Goal: Information Seeking & Learning: Learn about a topic

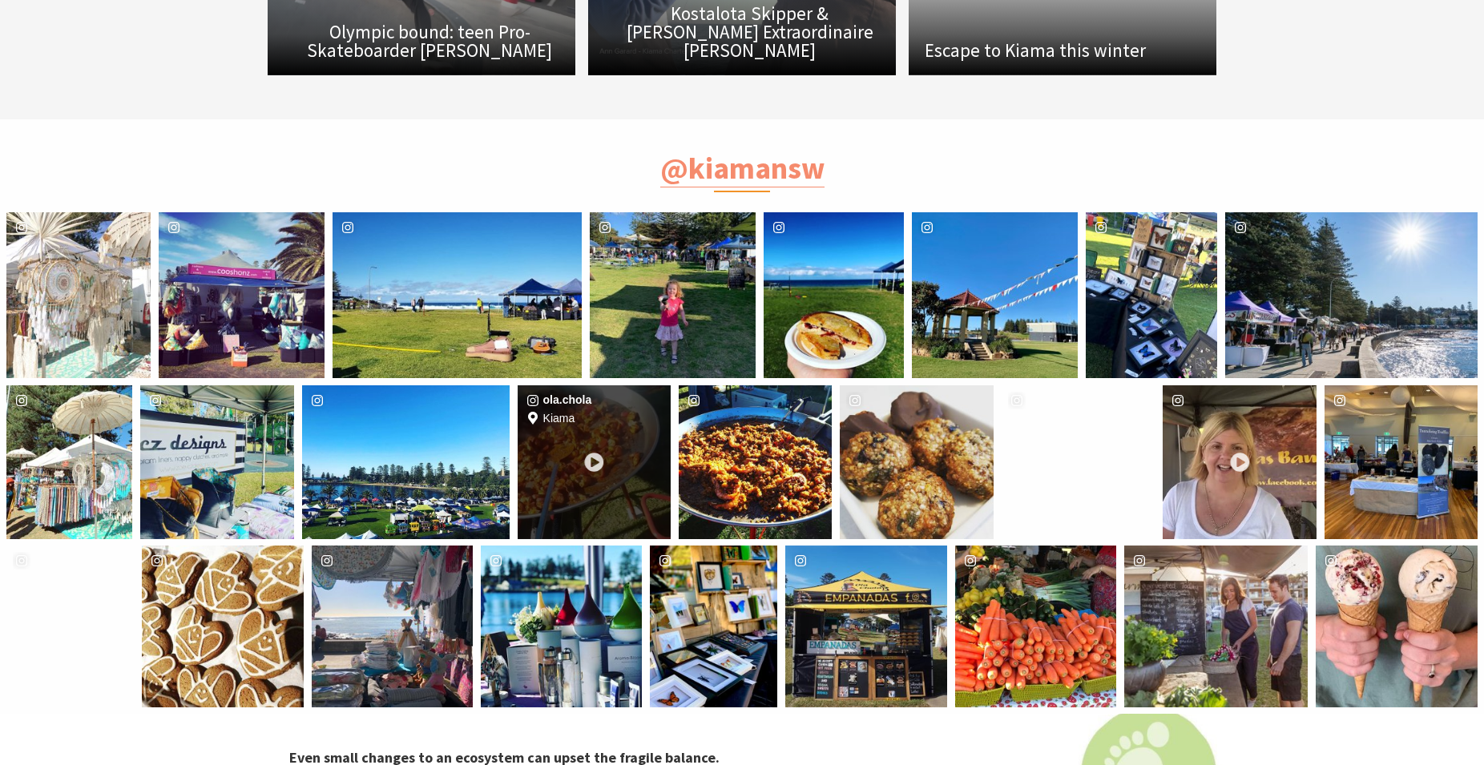
scroll to position [2861, 0]
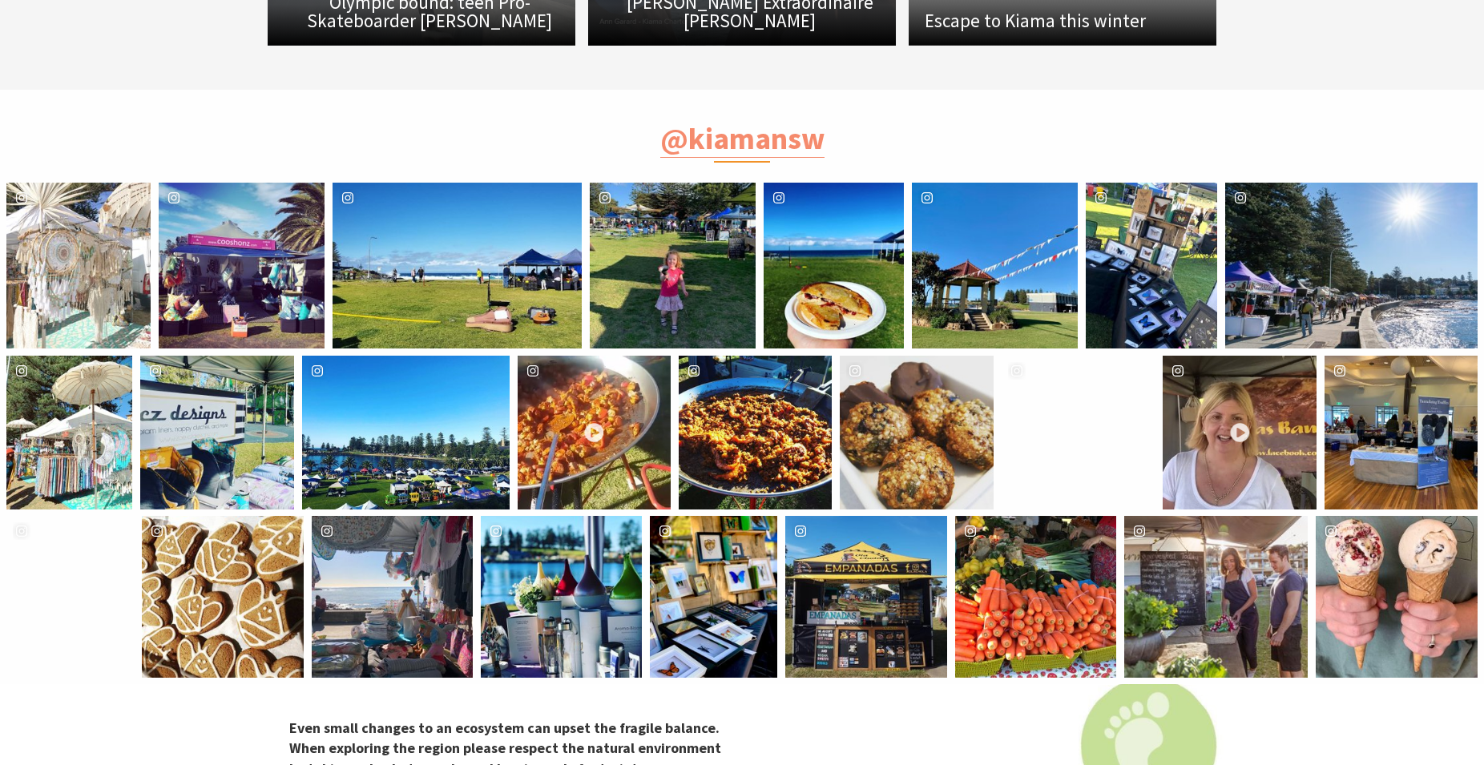
click at [1369, 125] on section "@kiamansw wishsister Location Kiama Harbour cooshonz Location Kiama Harbour leo…" at bounding box center [742, 387] width 1484 height 595
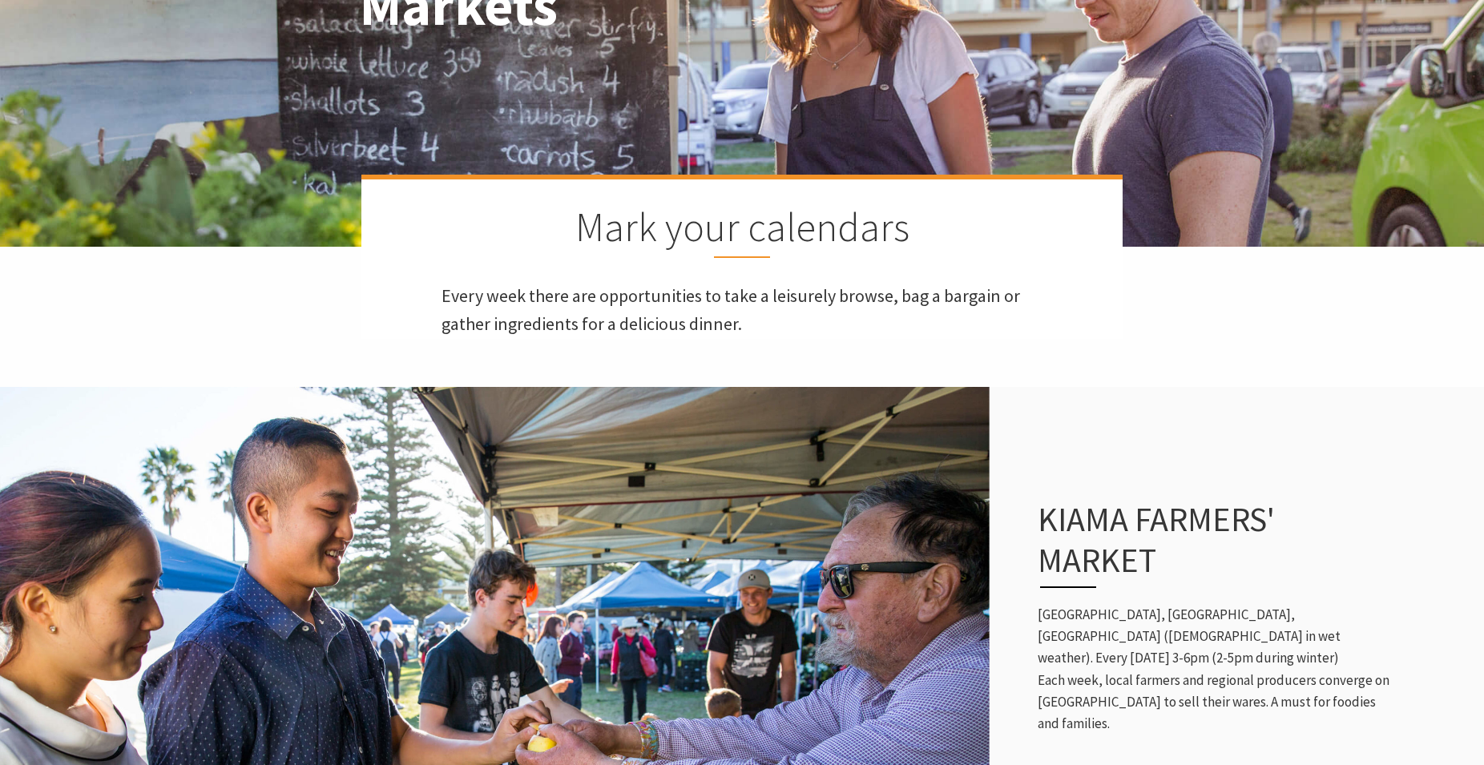
scroll to position [0, 0]
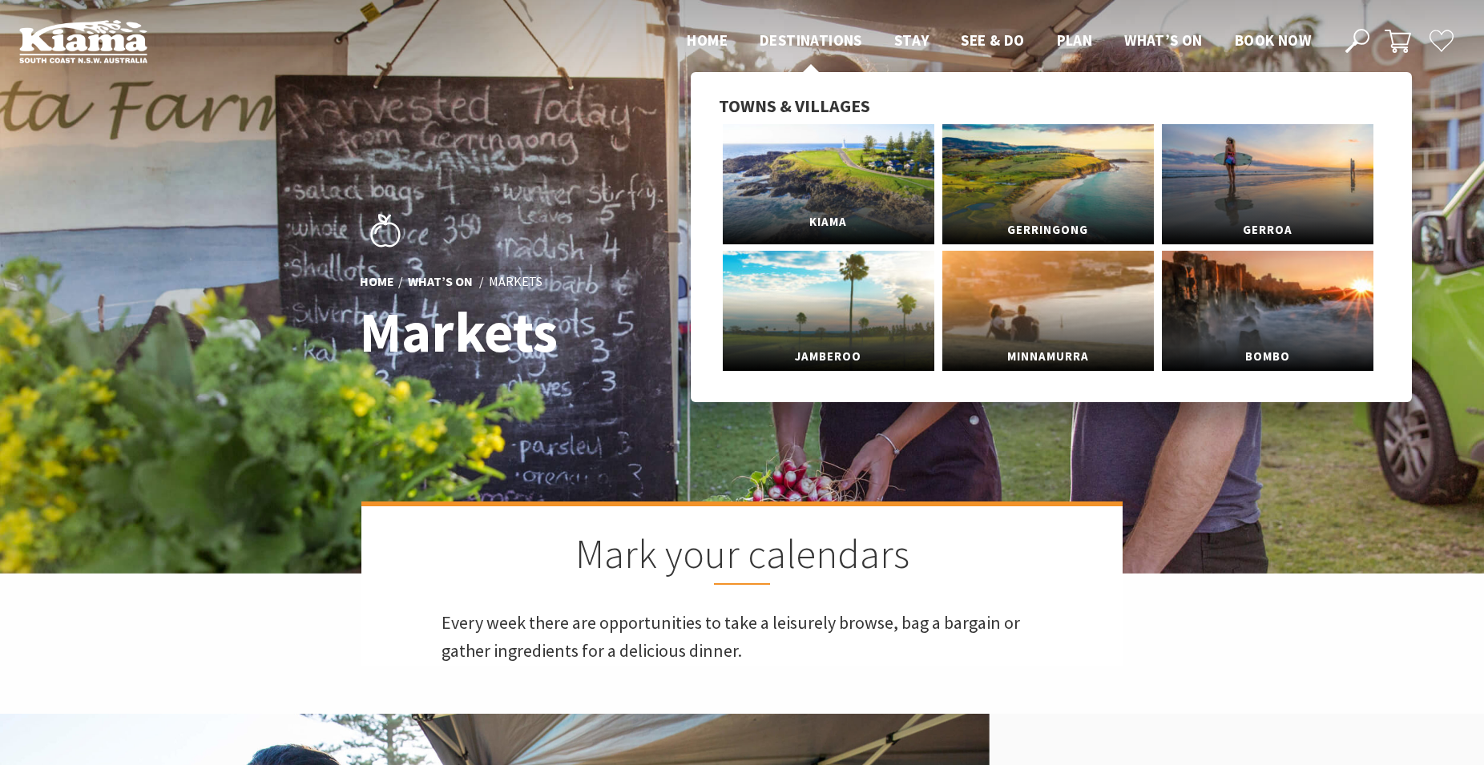
click at [843, 187] on link "Kiama" at bounding box center [829, 184] width 212 height 120
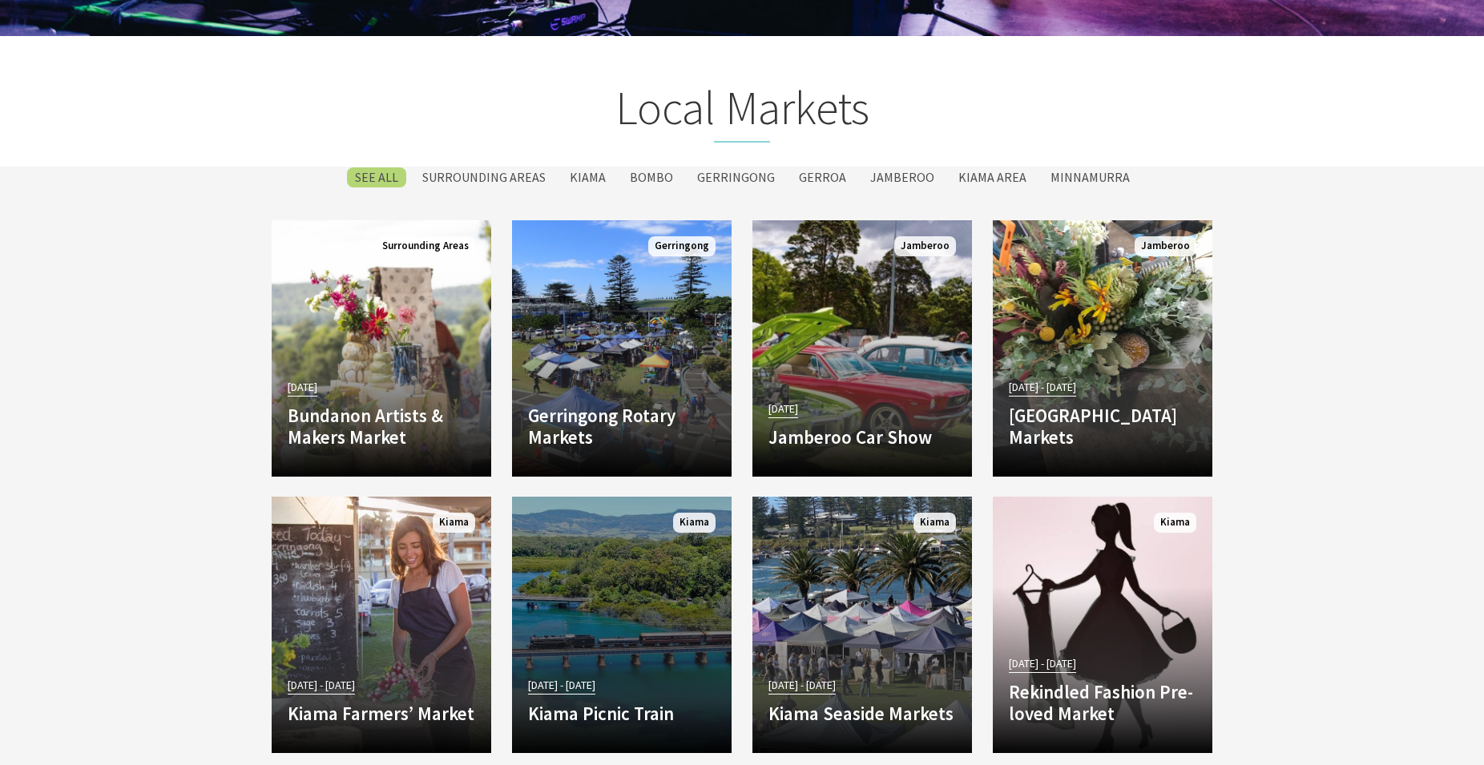
scroll to position [2861, 0]
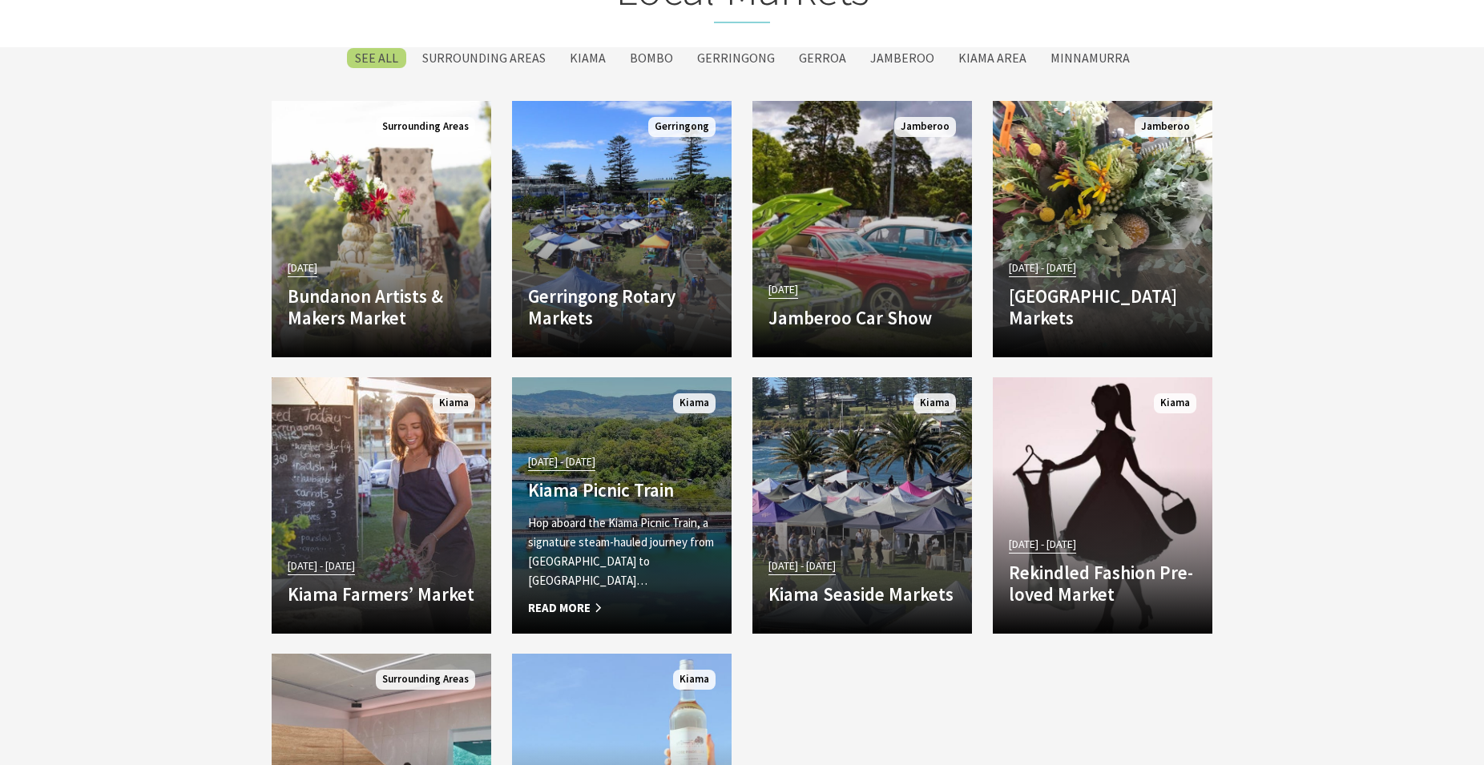
click at [636, 498] on h4 "Kiama Picnic Train" at bounding box center [622, 490] width 188 height 22
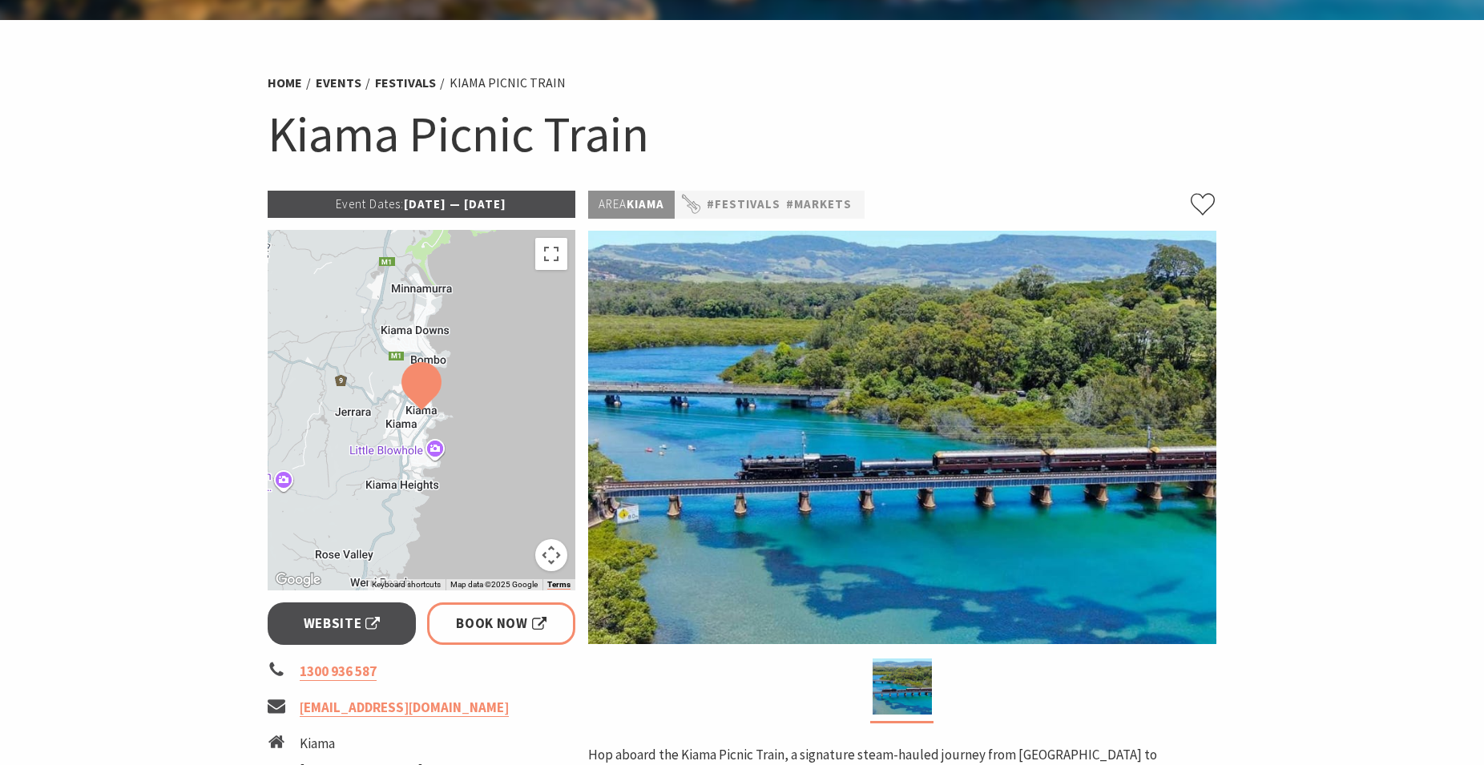
scroll to position [245, 0]
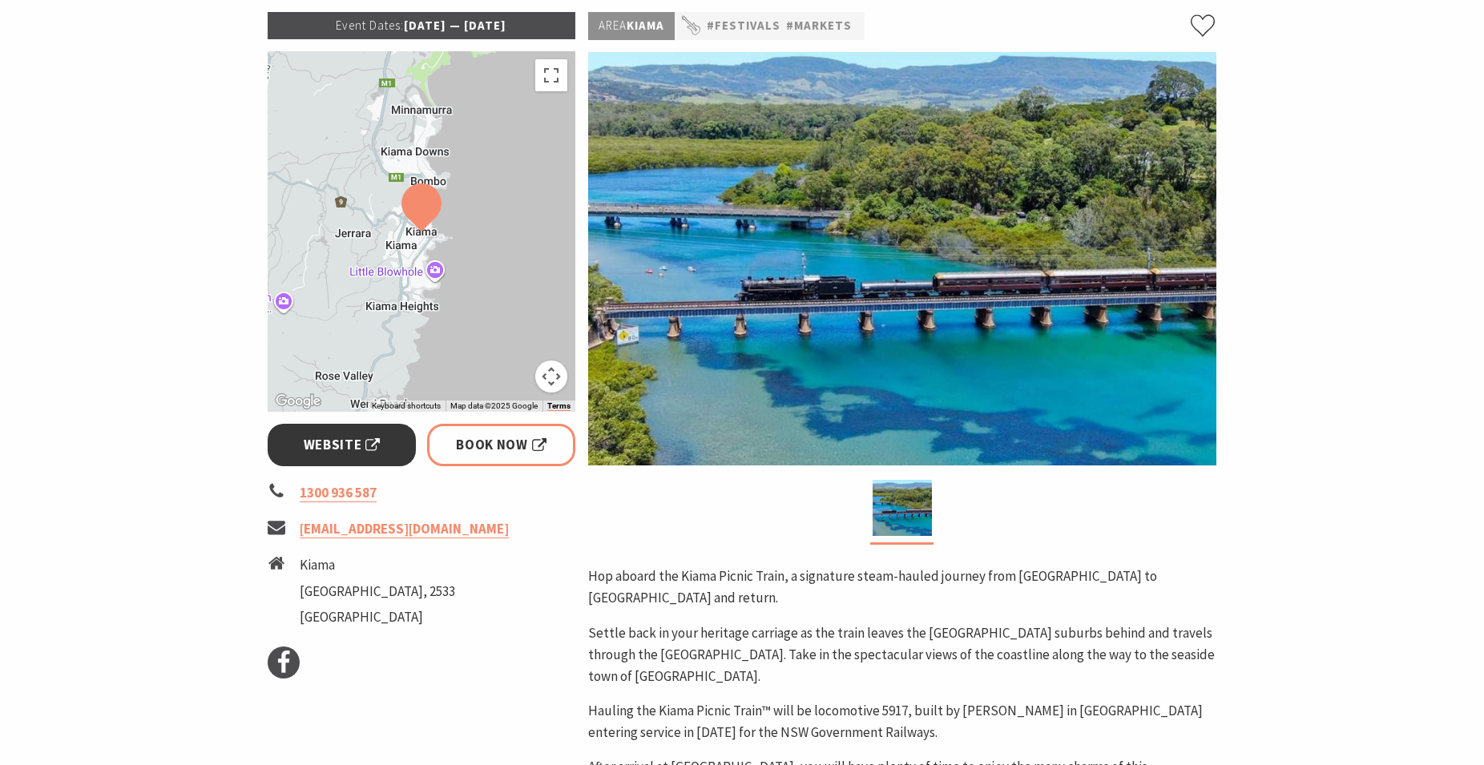
click at [337, 445] on span "Website" at bounding box center [342, 445] width 77 height 22
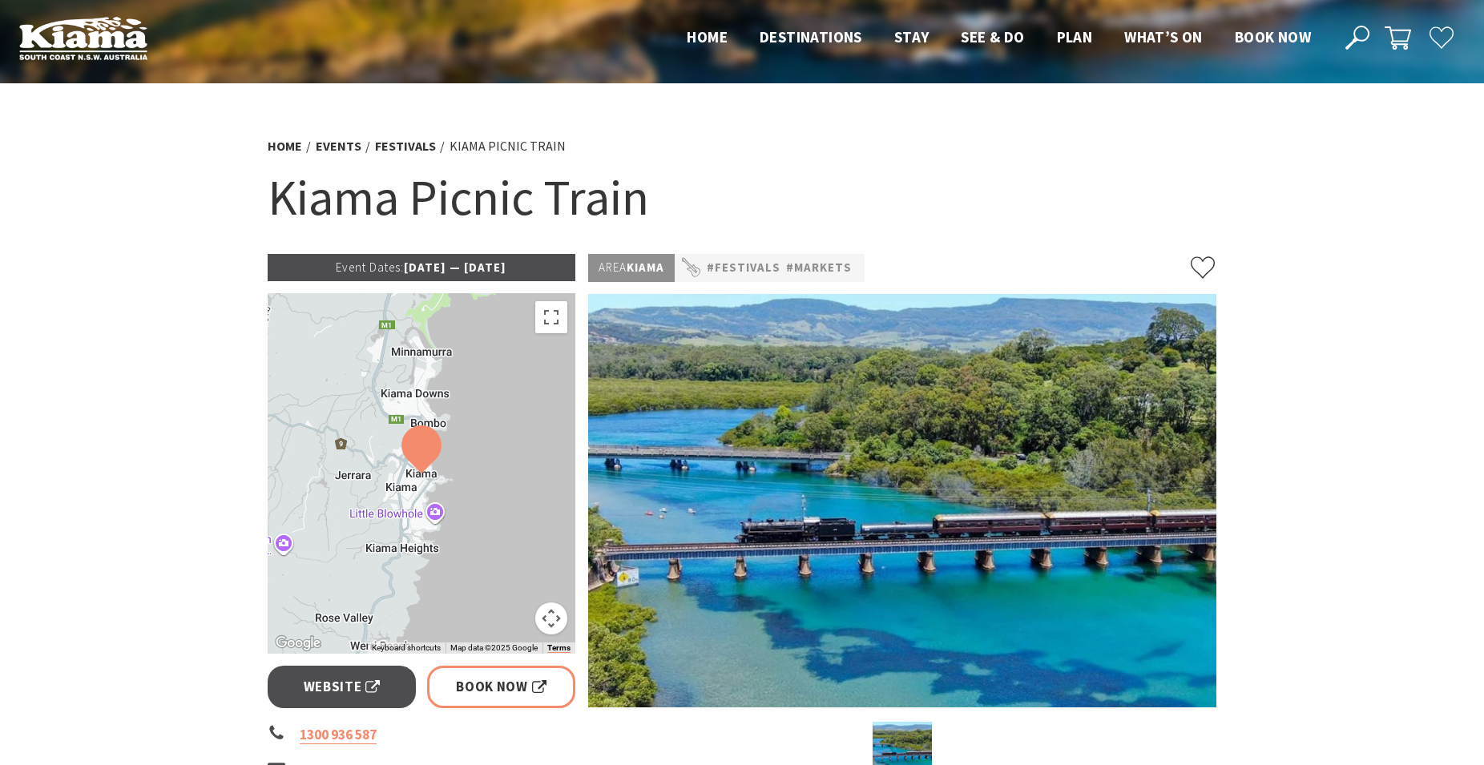
scroll to position [0, 0]
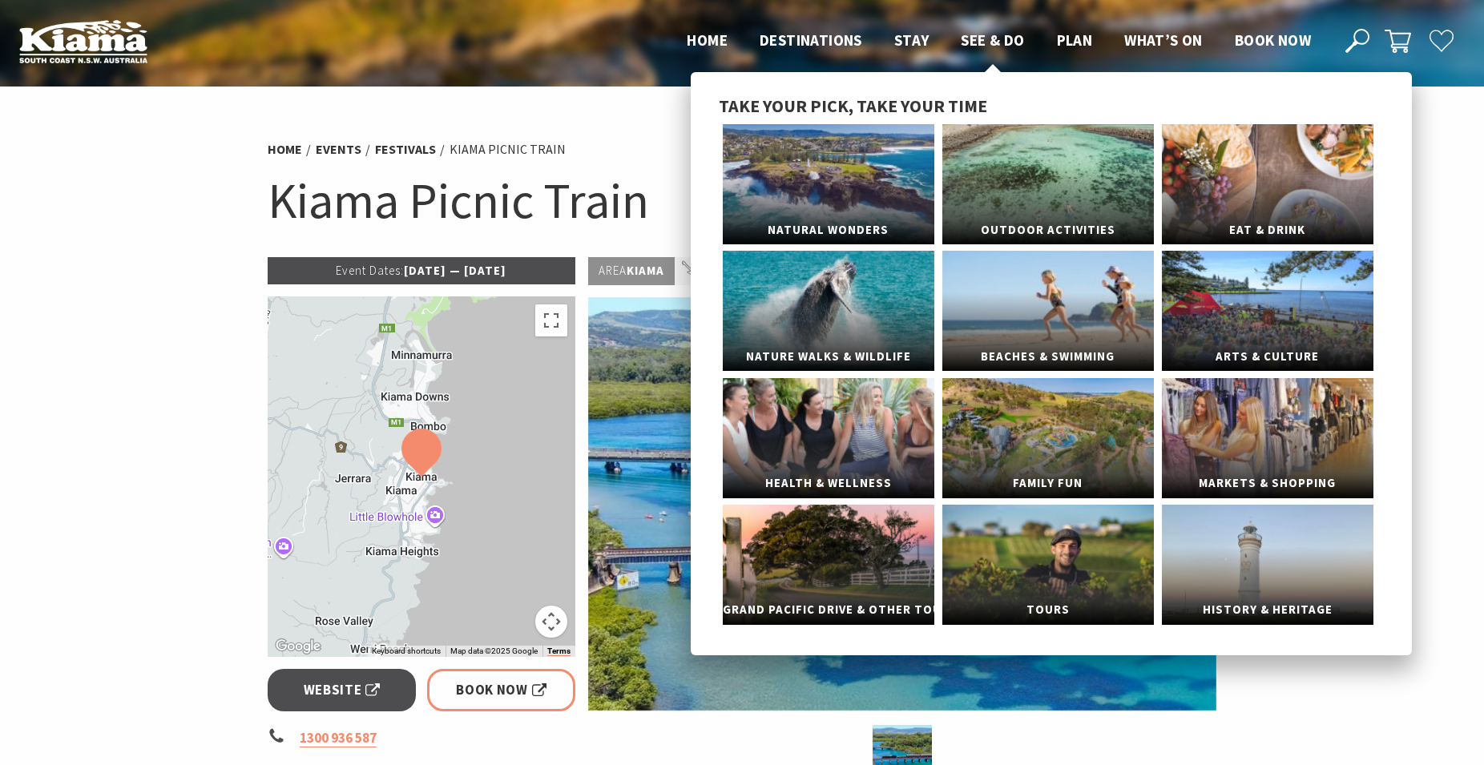
click at [993, 37] on span "See & Do" at bounding box center [992, 39] width 63 height 19
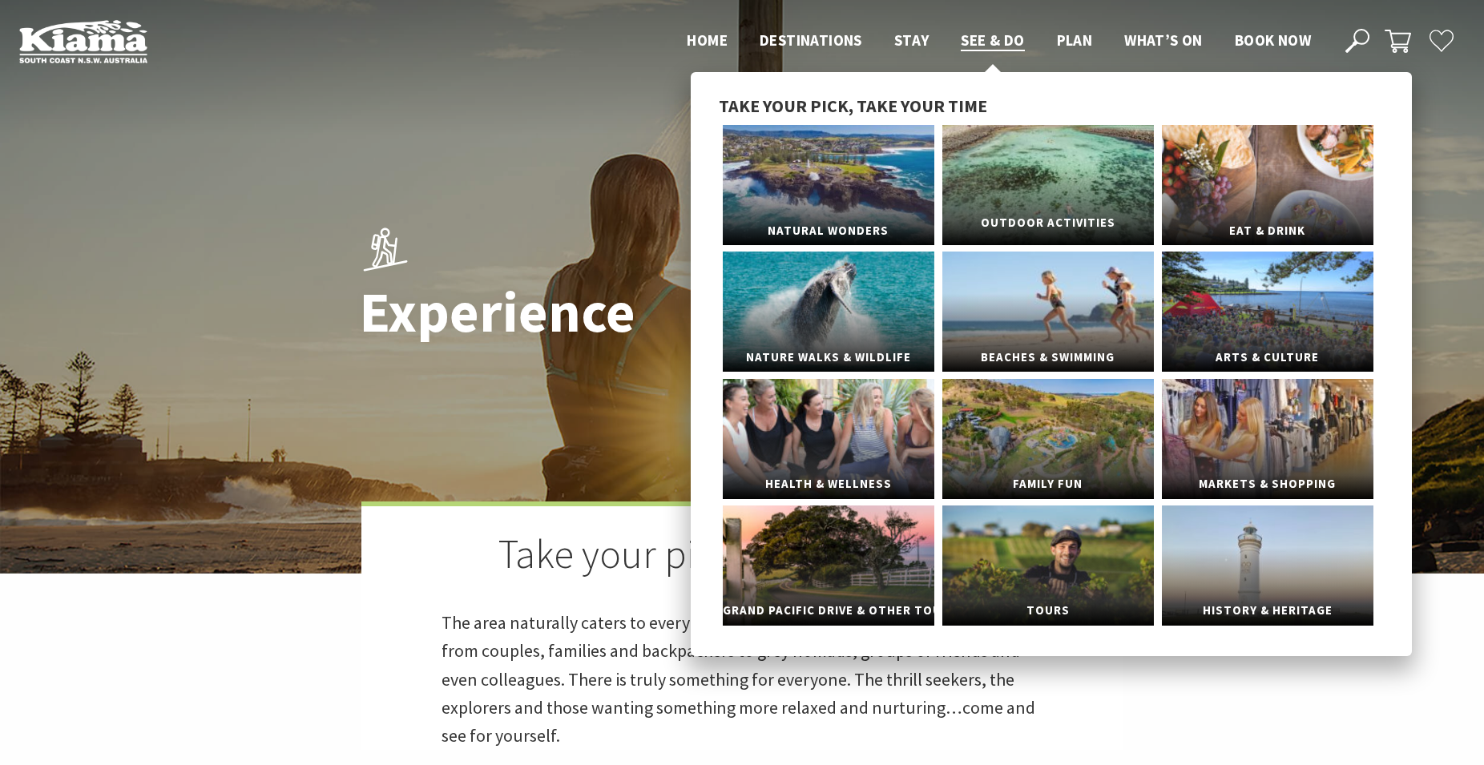
click at [1006, 198] on link "Outdoor Activities" at bounding box center [1048, 185] width 212 height 120
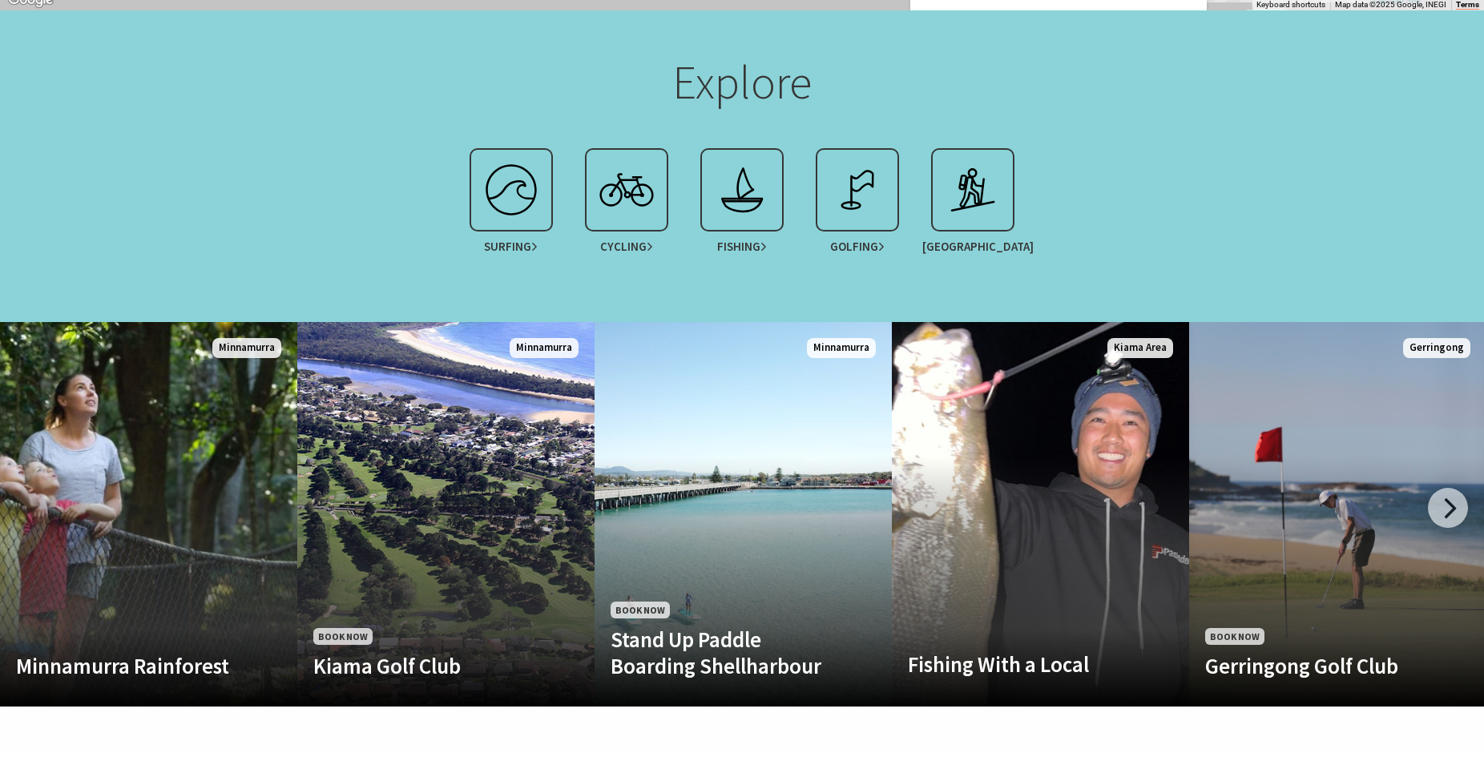
scroll to position [1635, 0]
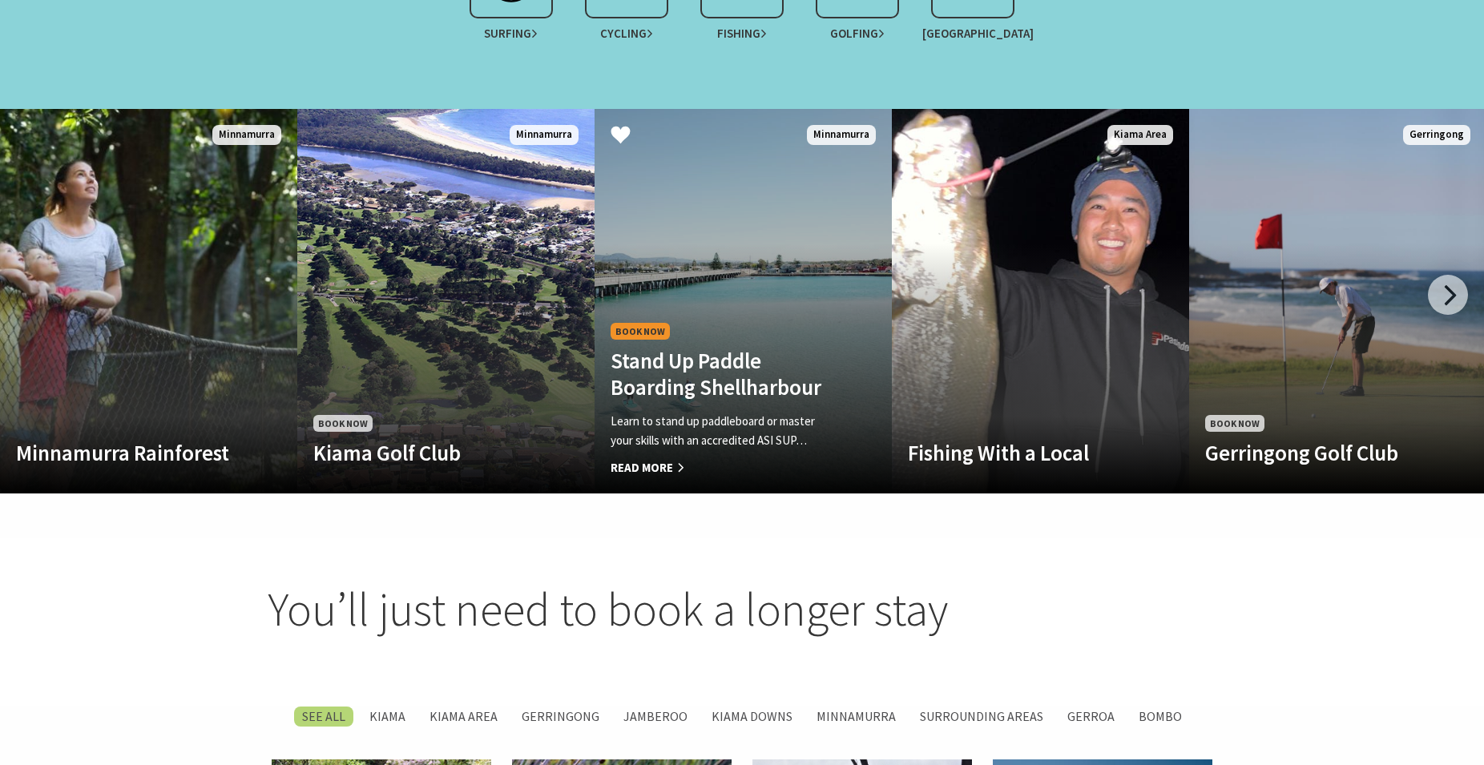
click at [774, 257] on link "Book Now Stand Up Paddle Boarding Shellharbour Learn to stand up paddleboard or…" at bounding box center [743, 301] width 297 height 385
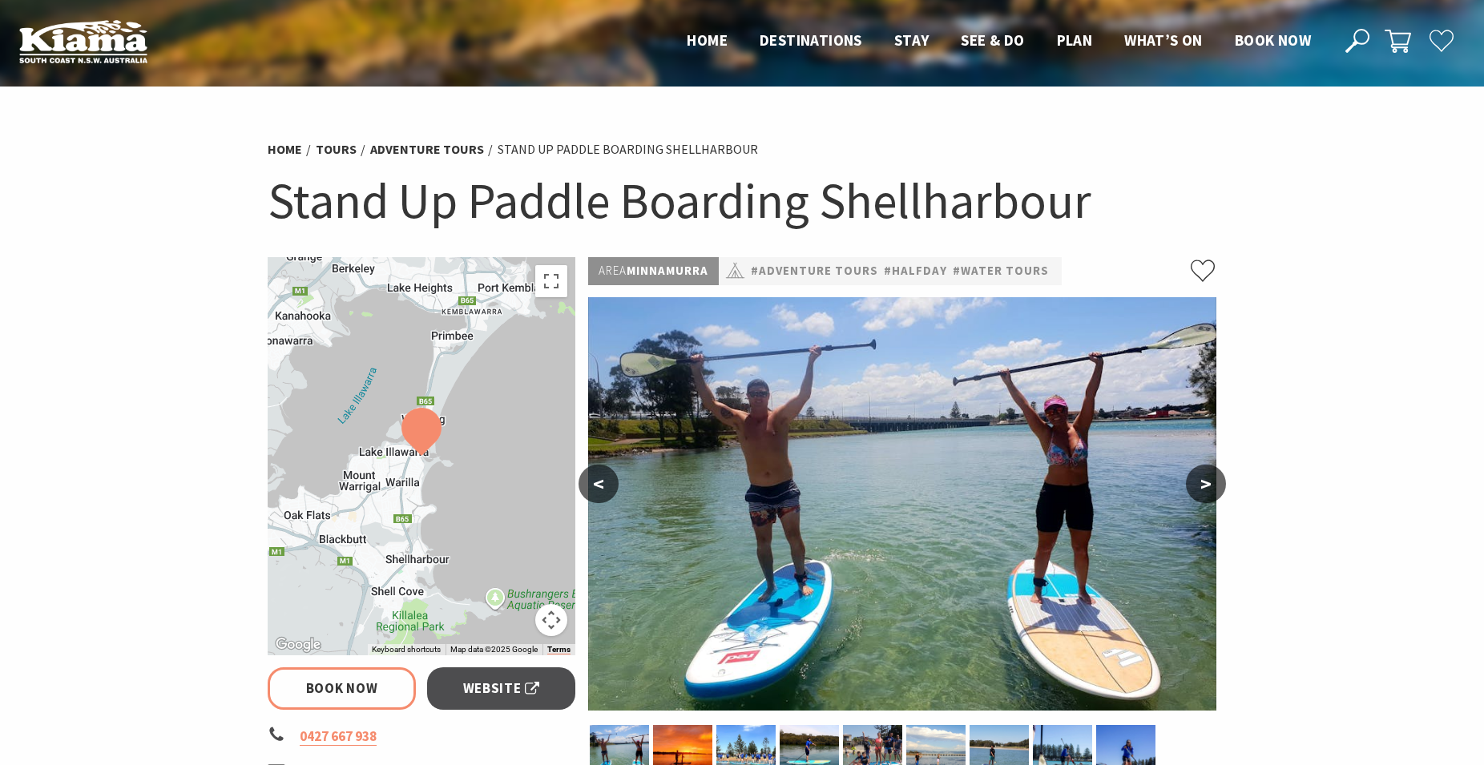
select select "3"
select select "2"
click at [1207, 475] on button ">" at bounding box center [1206, 484] width 40 height 38
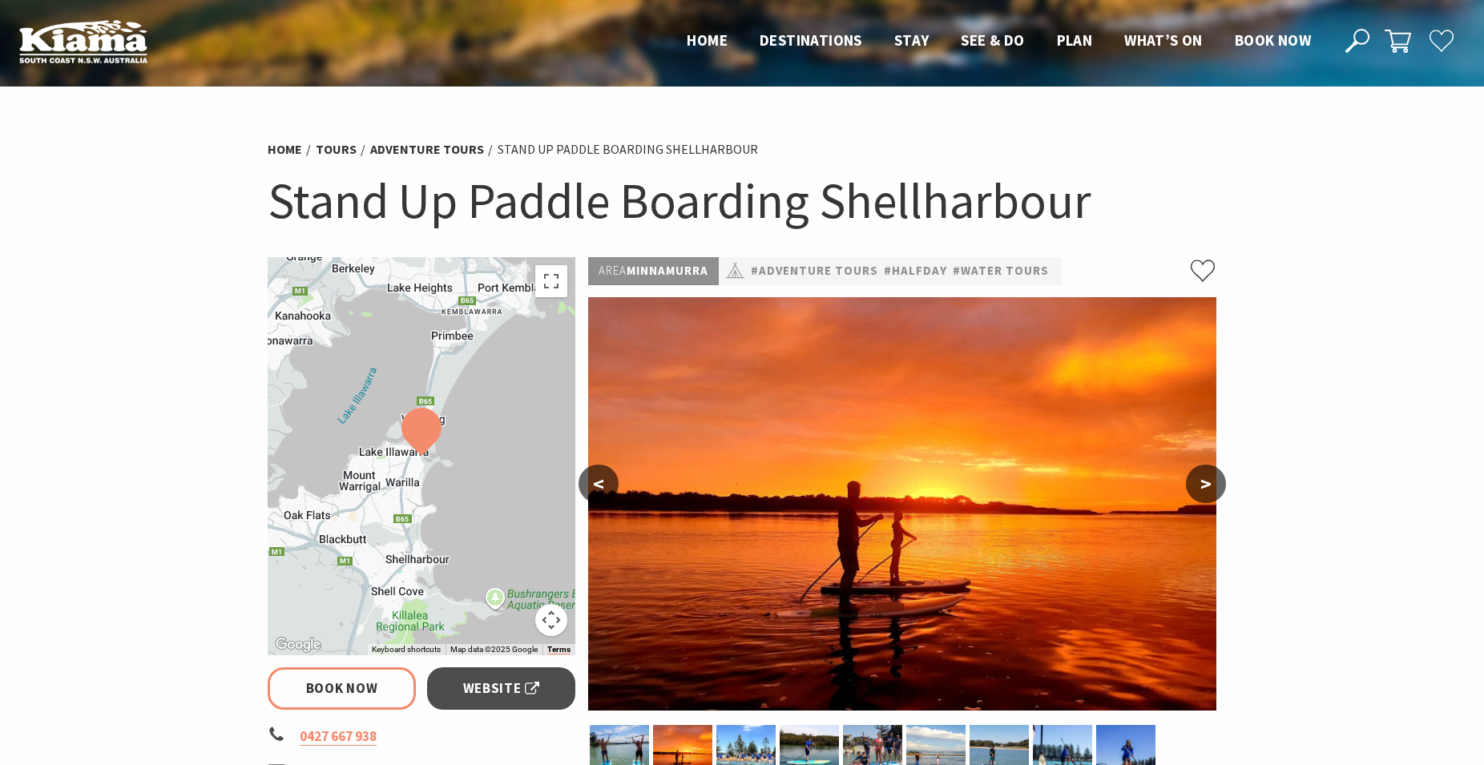
click at [1209, 474] on button ">" at bounding box center [1206, 484] width 40 height 38
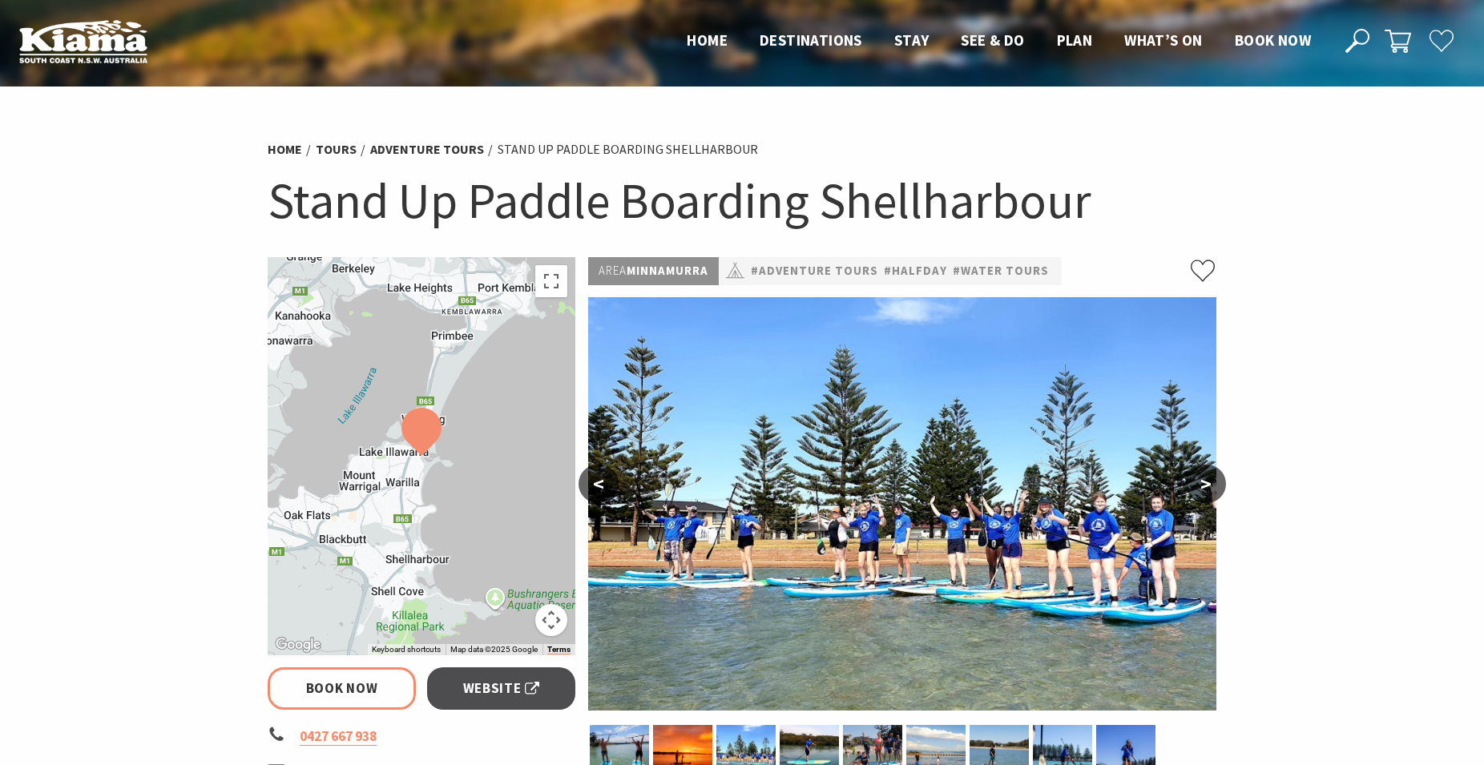
click at [1209, 474] on button ">" at bounding box center [1206, 484] width 40 height 38
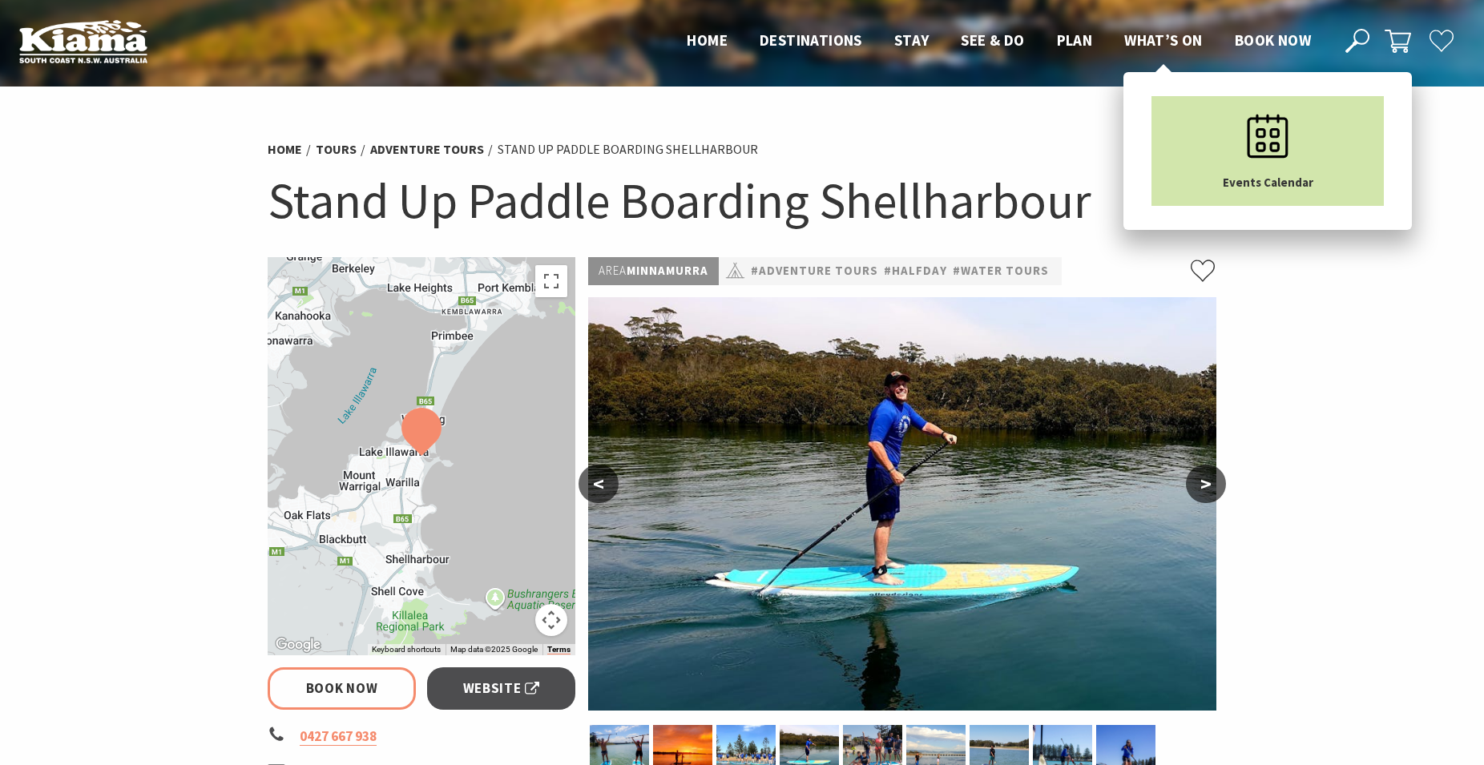
click at [1226, 160] on link "Events Calendar" at bounding box center [1268, 151] width 232 height 110
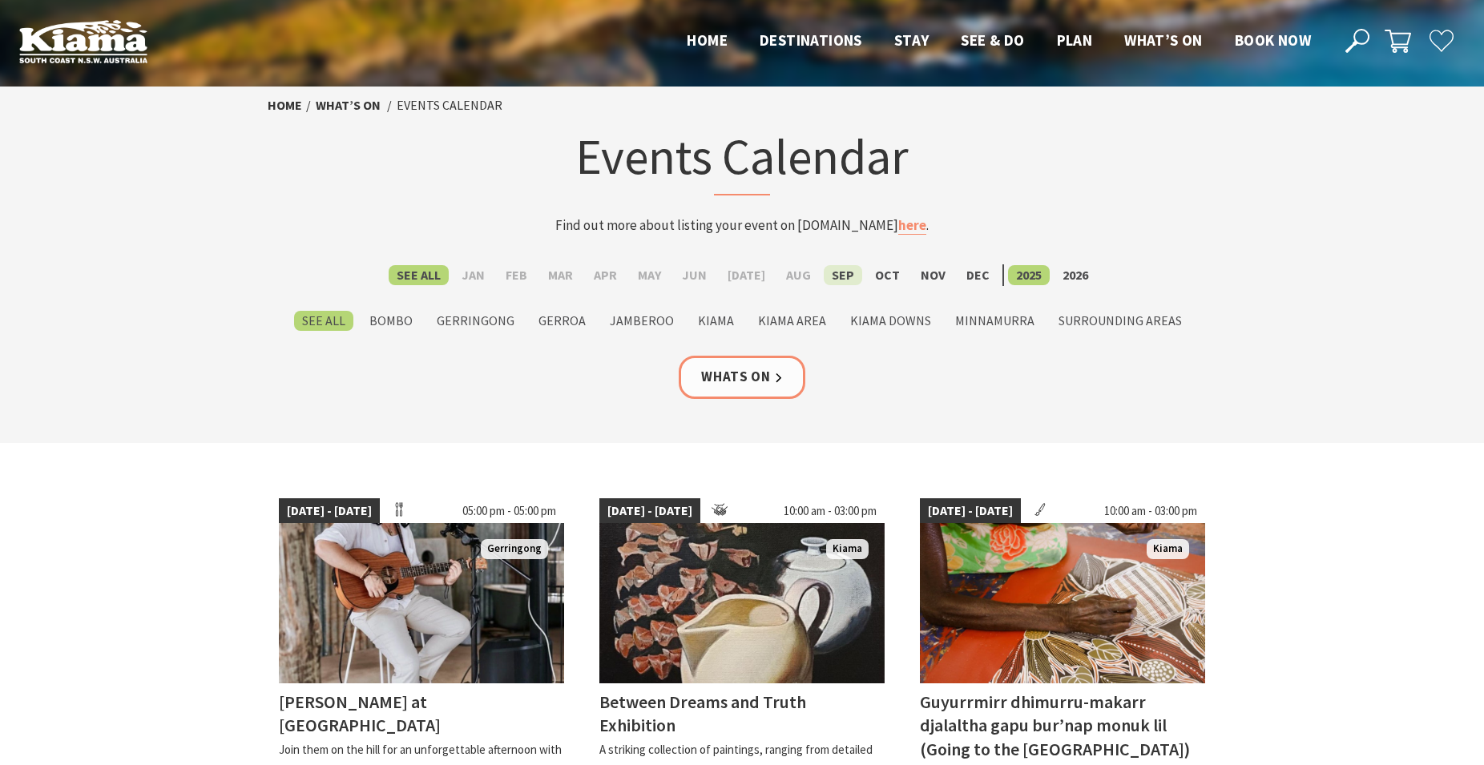
click at [824, 275] on label "Sep" at bounding box center [843, 275] width 38 height 20
click at [0, 0] on input "Sep" at bounding box center [0, 0] width 0 height 0
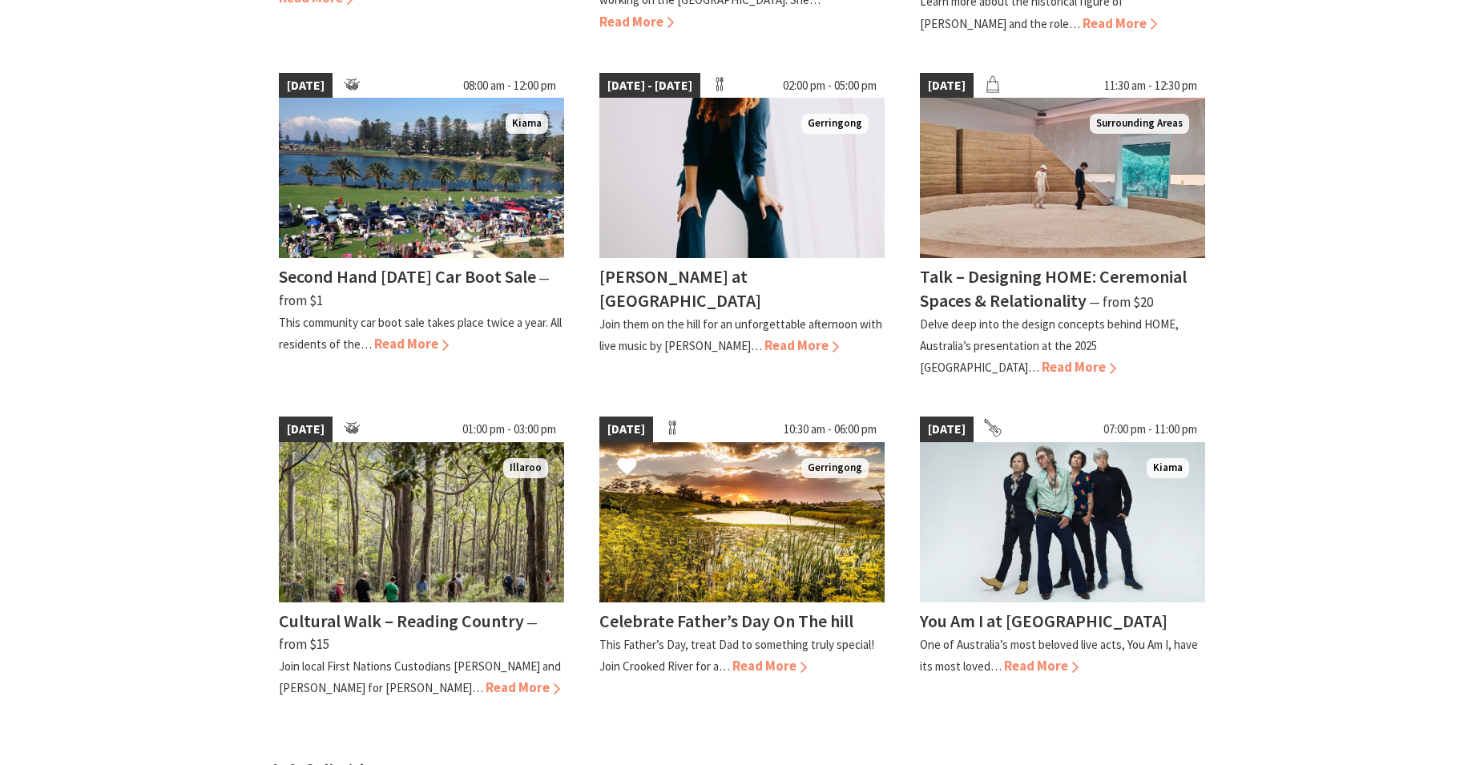
scroll to position [1226, 0]
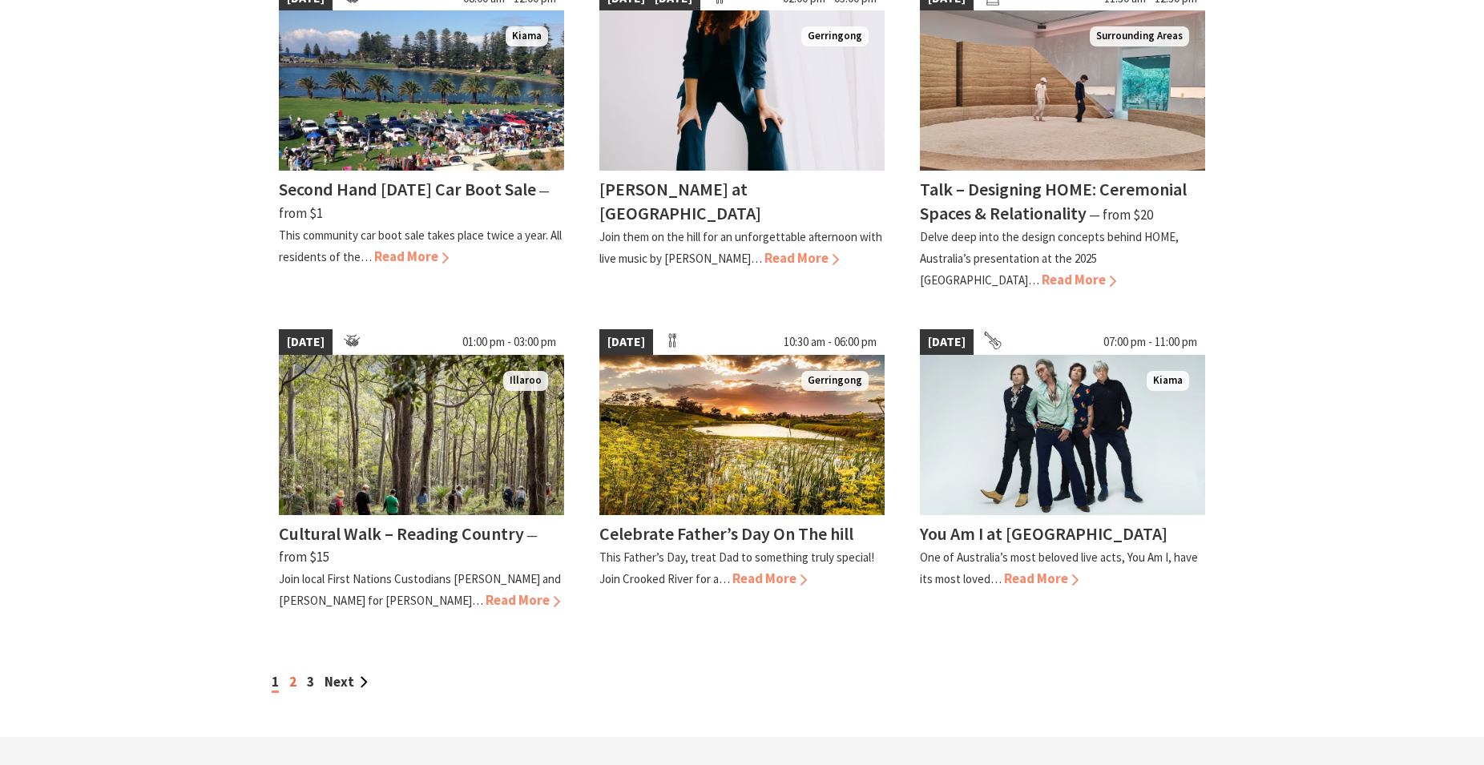
click at [291, 677] on link "2" at bounding box center [292, 682] width 7 height 18
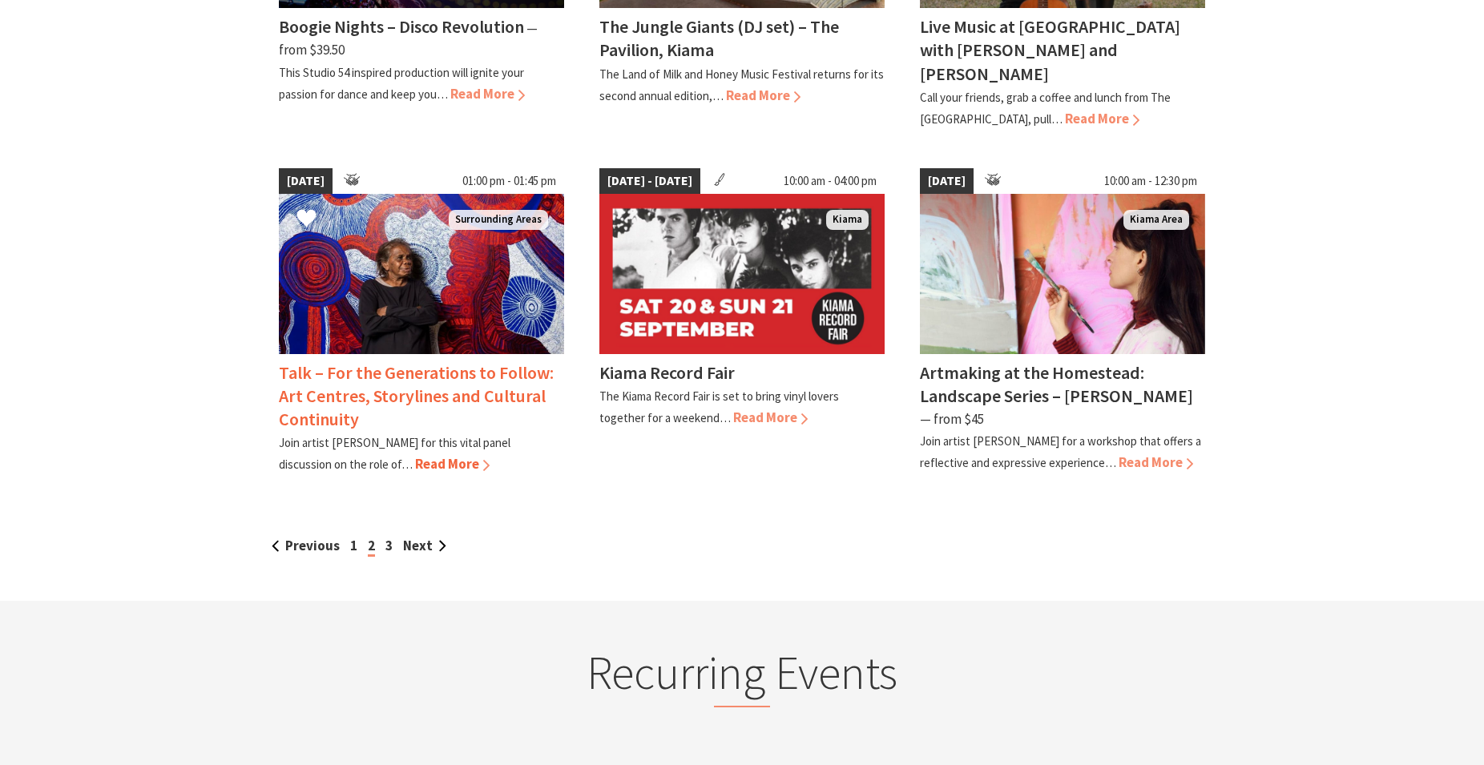
scroll to position [1390, 0]
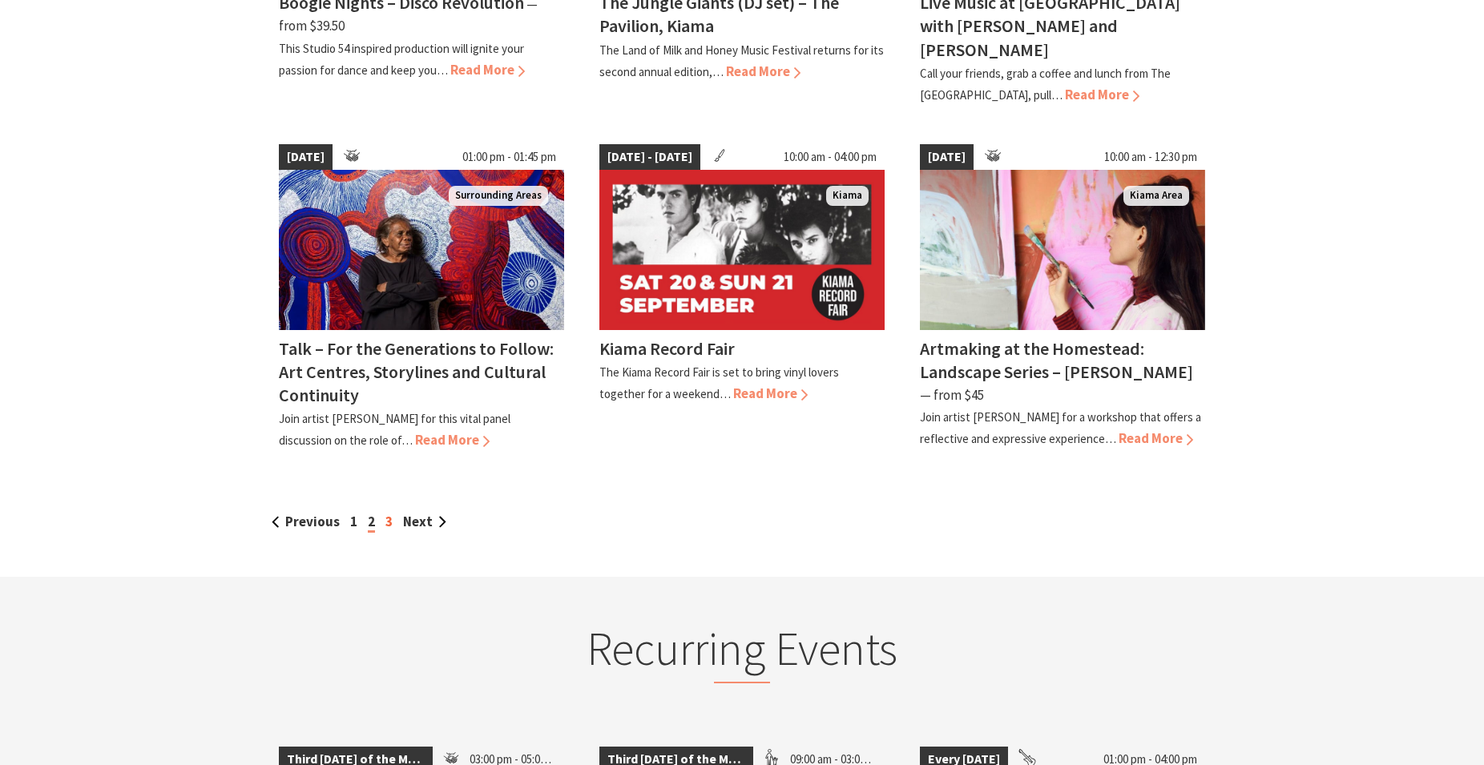
click at [388, 513] on link "3" at bounding box center [388, 522] width 7 height 18
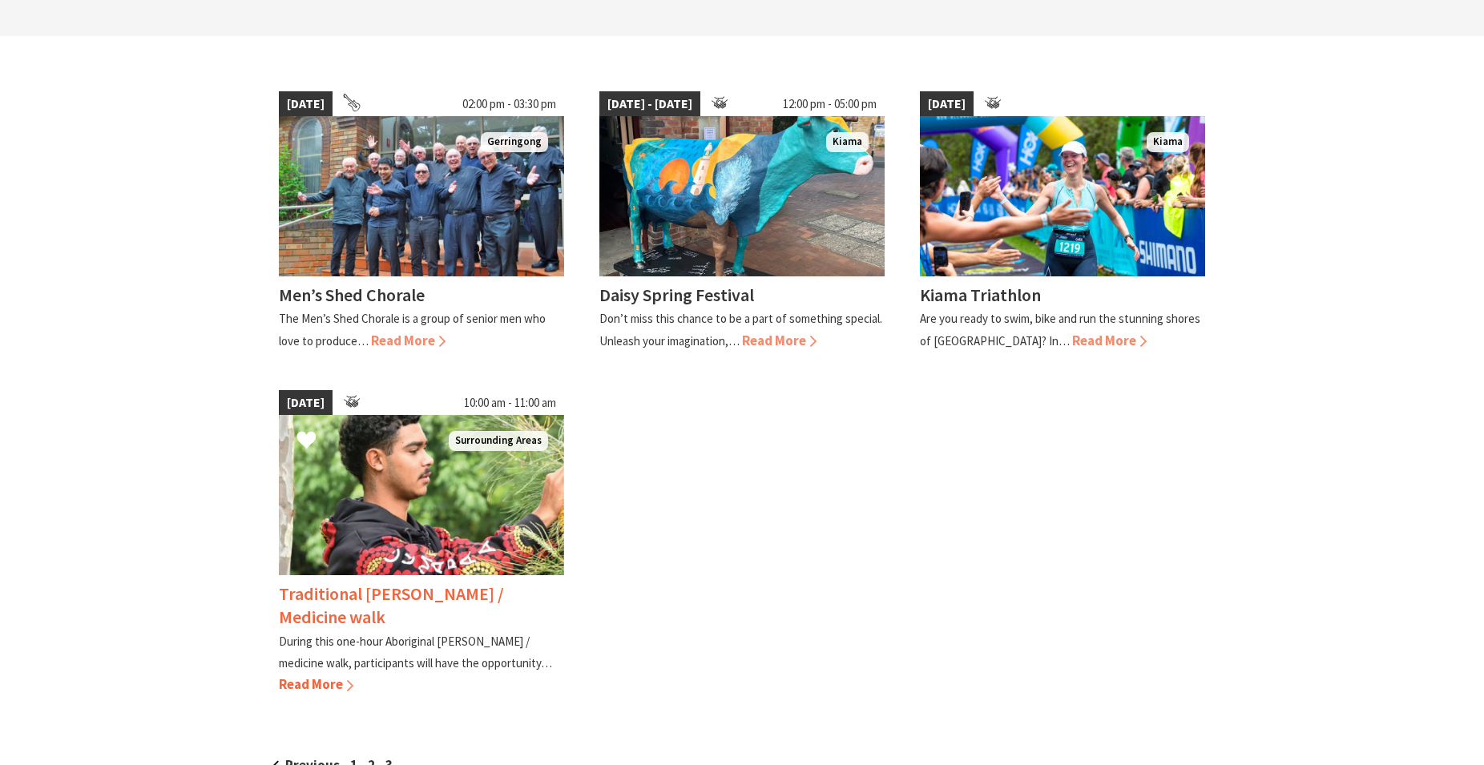
scroll to position [409, 0]
